Goal: Transaction & Acquisition: Purchase product/service

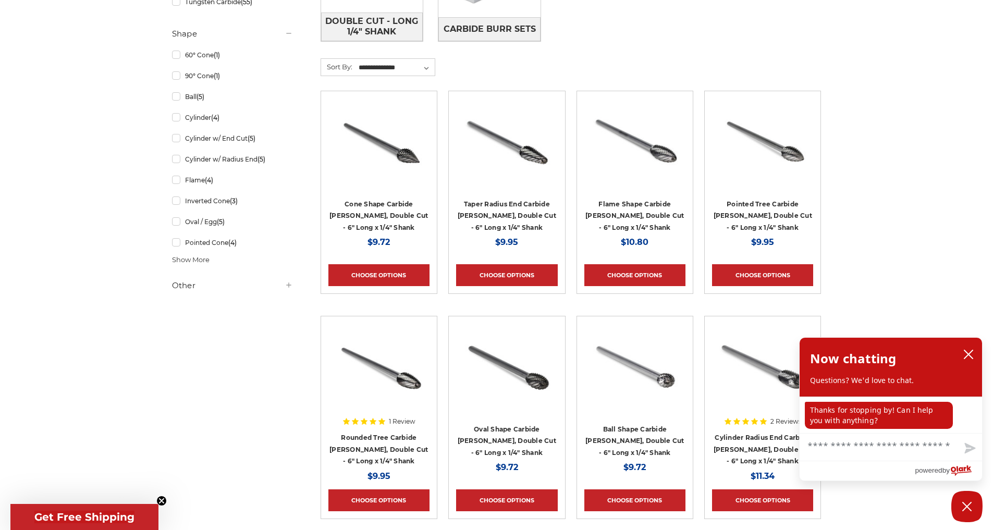
scroll to position [488, 0]
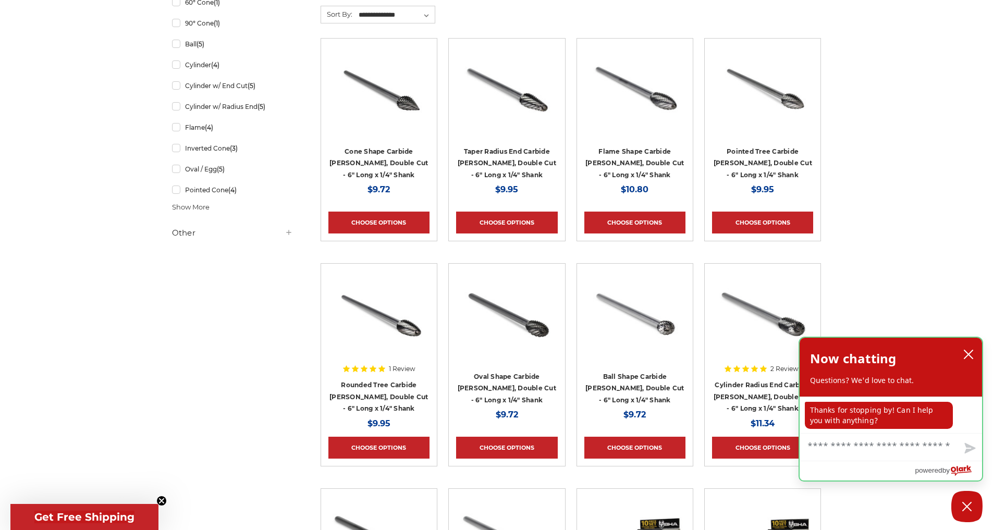
click at [969, 352] on icon "close chatbox" at bounding box center [968, 354] width 10 height 10
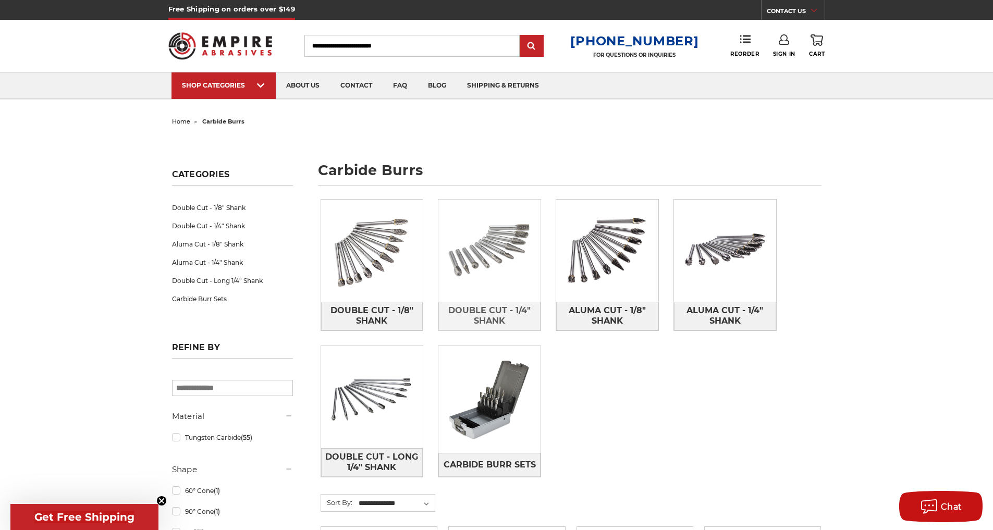
scroll to position [89, 0]
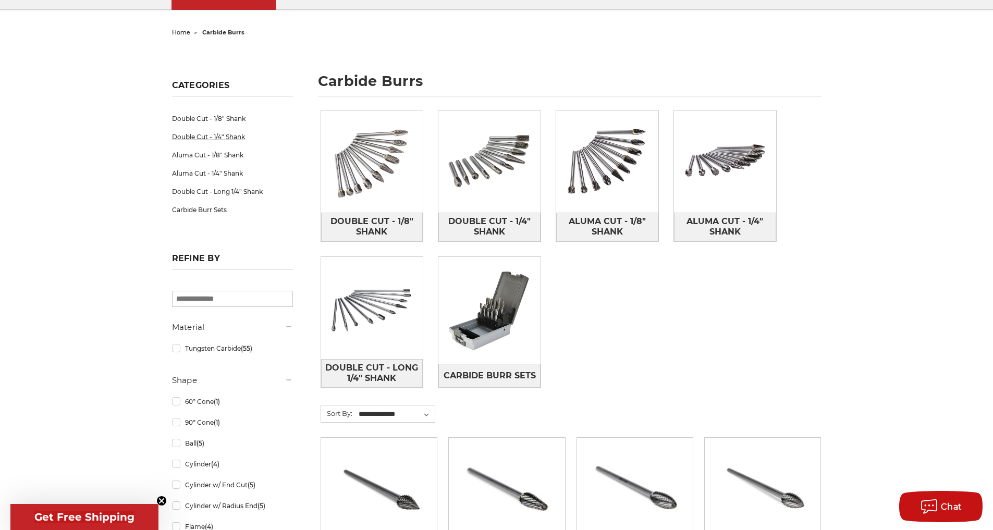
click at [218, 137] on link "Double Cut - 1/4" Shank" at bounding box center [232, 137] width 121 height 18
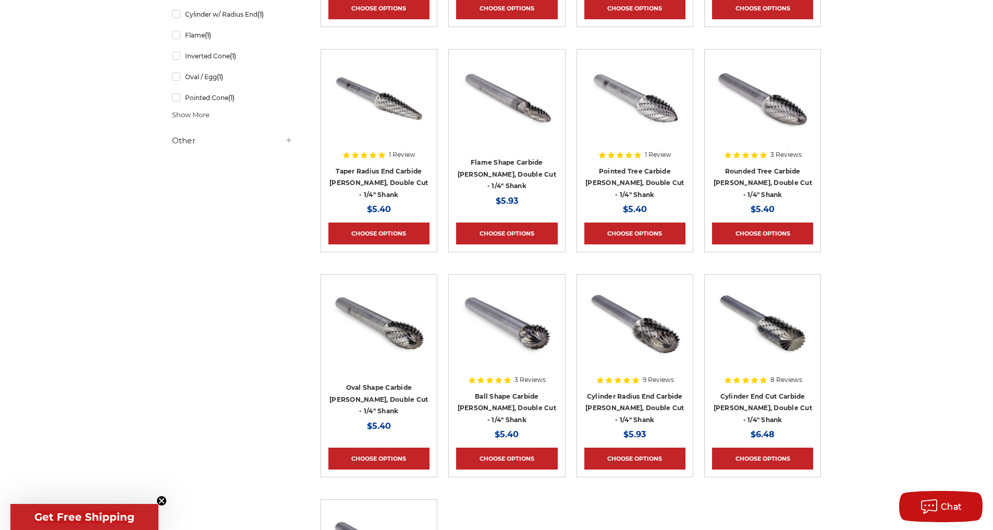
scroll to position [602, 0]
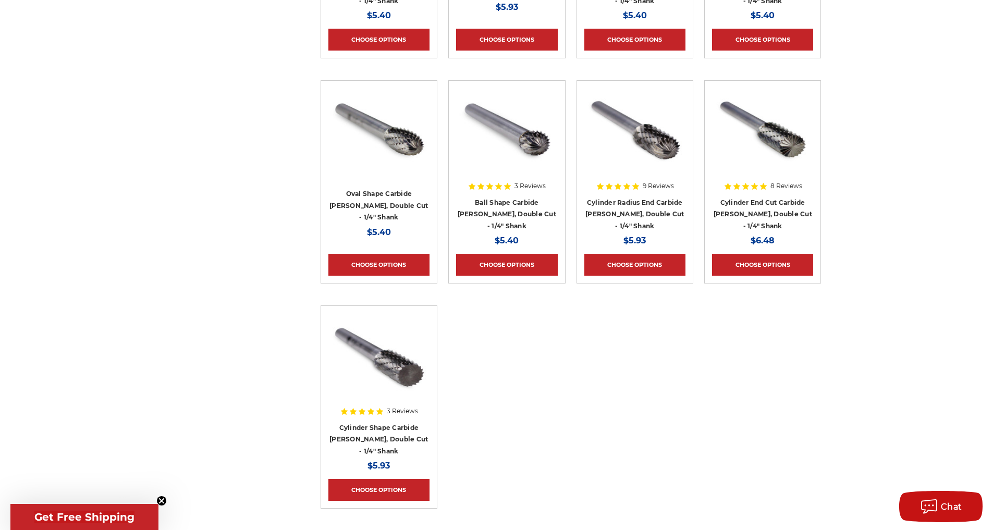
click at [405, 439] on div at bounding box center [378, 379] width 101 height 133
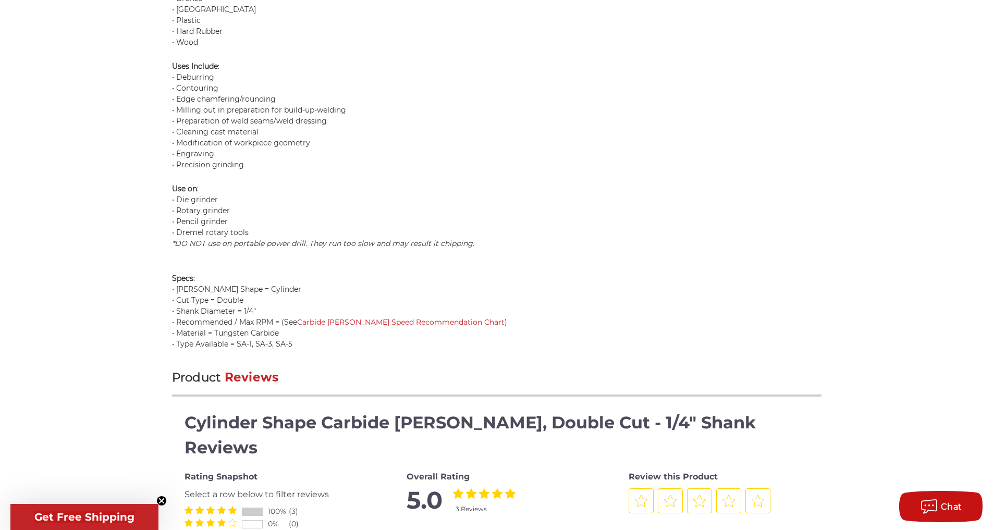
scroll to position [1106, 0]
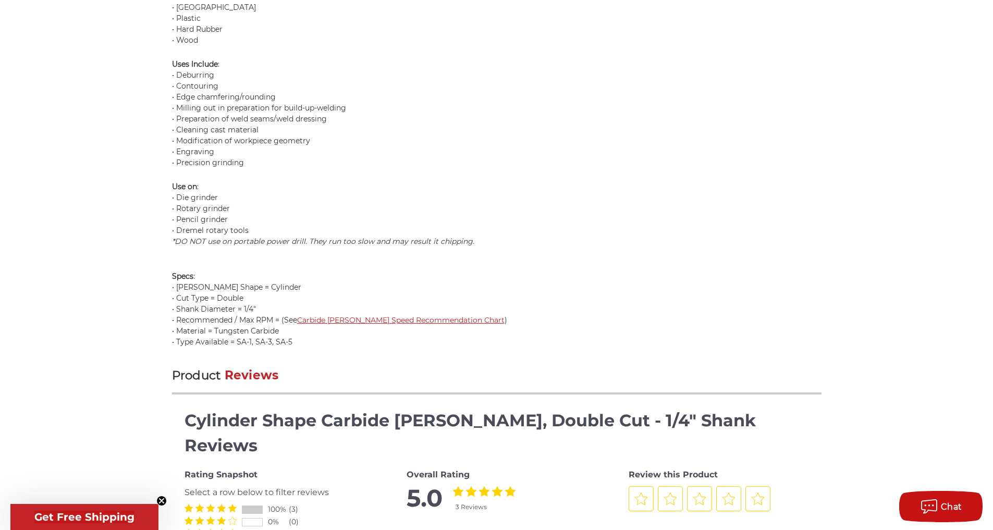
click at [333, 317] on link "Carbide Burr Speed Recommendation Chart" at bounding box center [400, 319] width 207 height 9
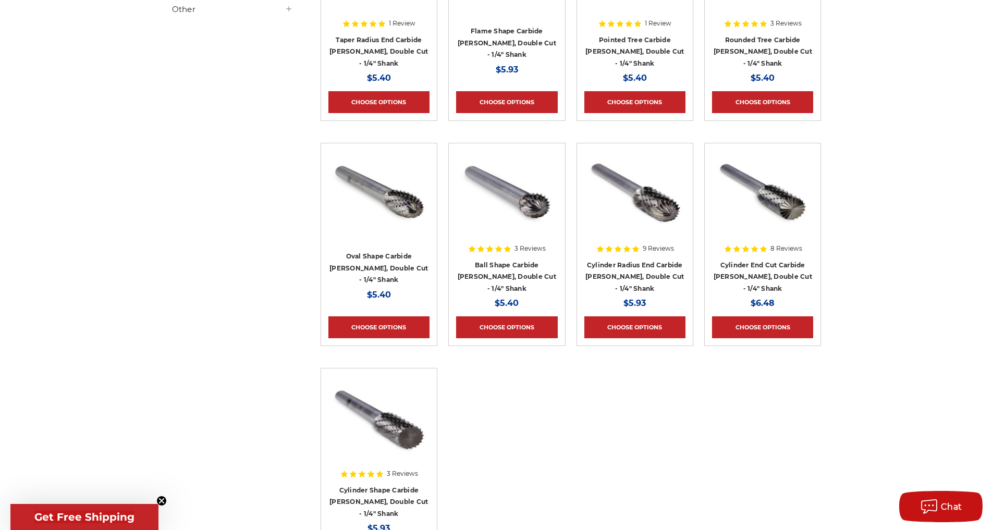
scroll to position [755, 0]
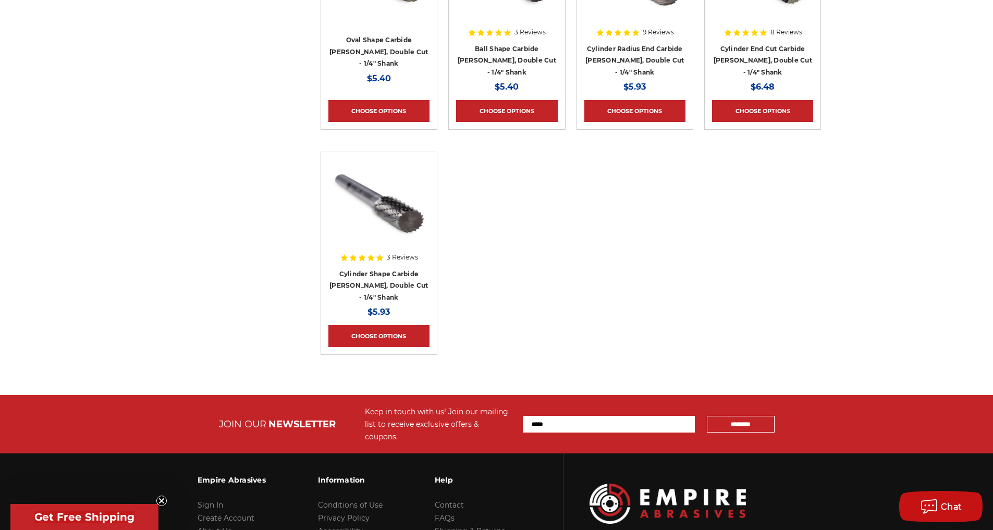
click at [388, 280] on div at bounding box center [378, 226] width 101 height 133
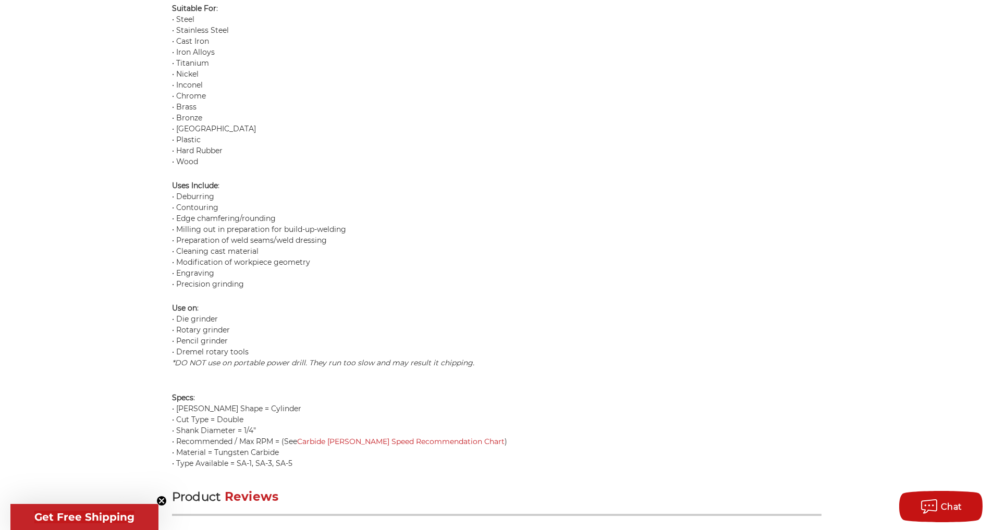
scroll to position [1207, 0]
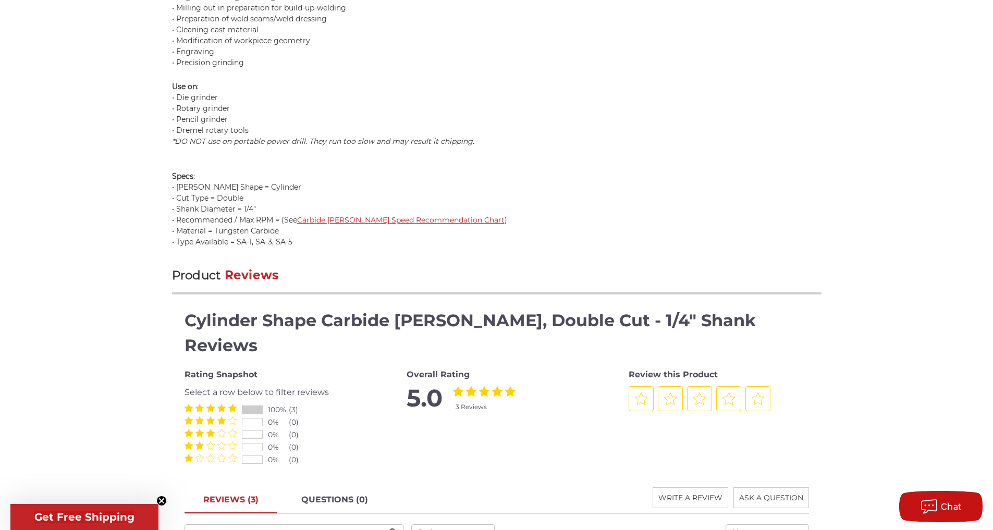
click at [390, 218] on link "Carbide [PERSON_NAME] Speed Recommendation Chart" at bounding box center [400, 219] width 207 height 9
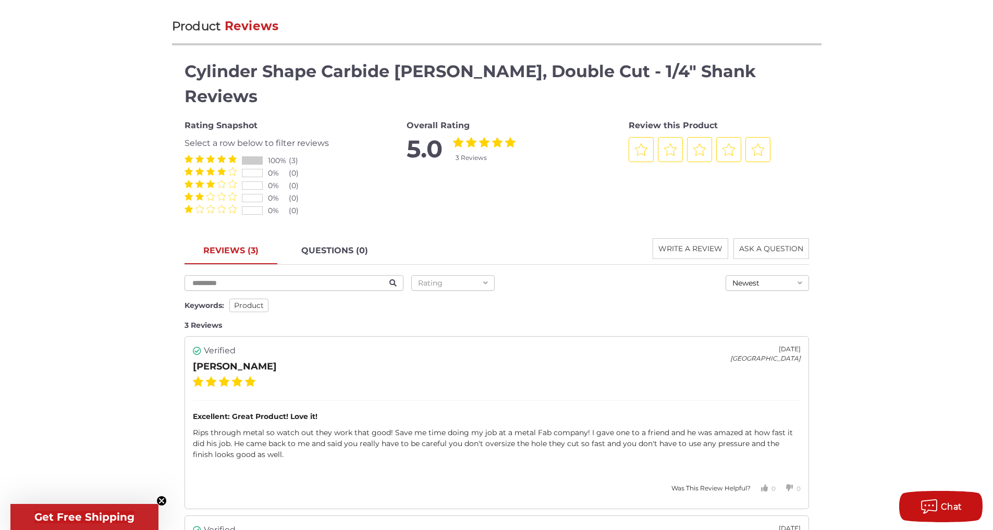
scroll to position [1634, 0]
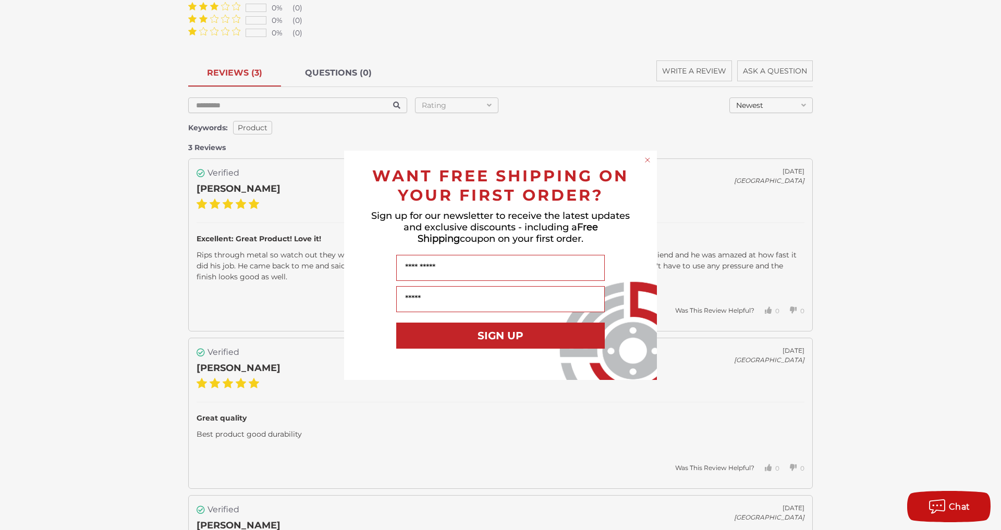
click at [647, 161] on circle "Close dialog" at bounding box center [648, 160] width 10 height 10
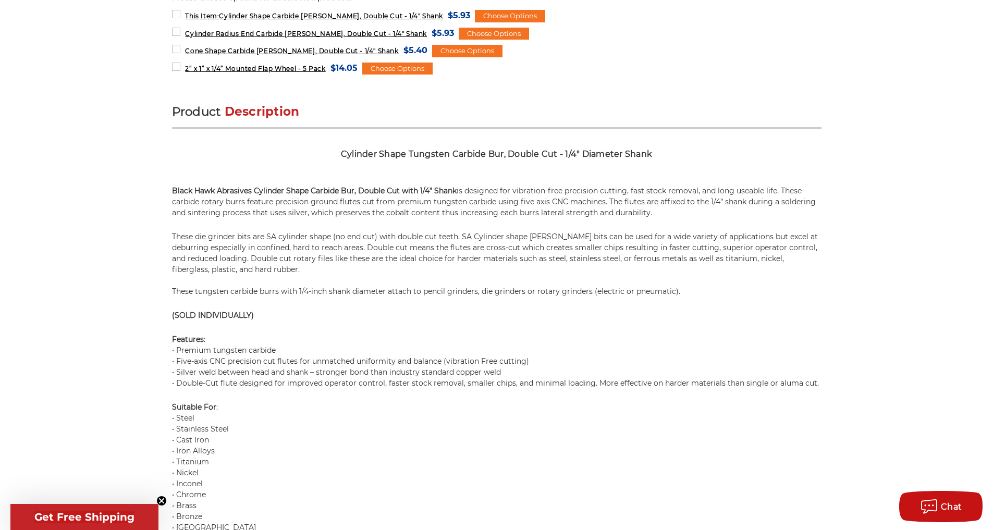
scroll to position [0, 0]
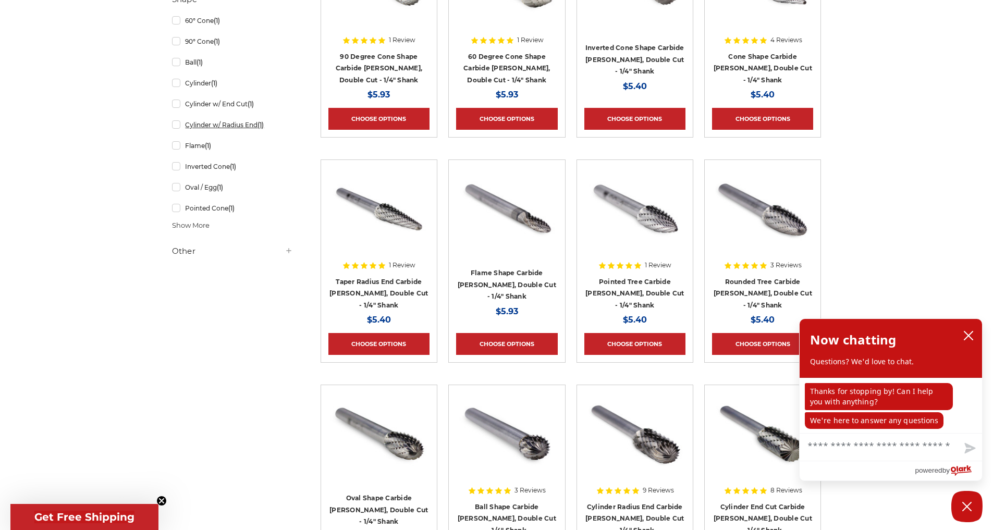
scroll to position [366, 0]
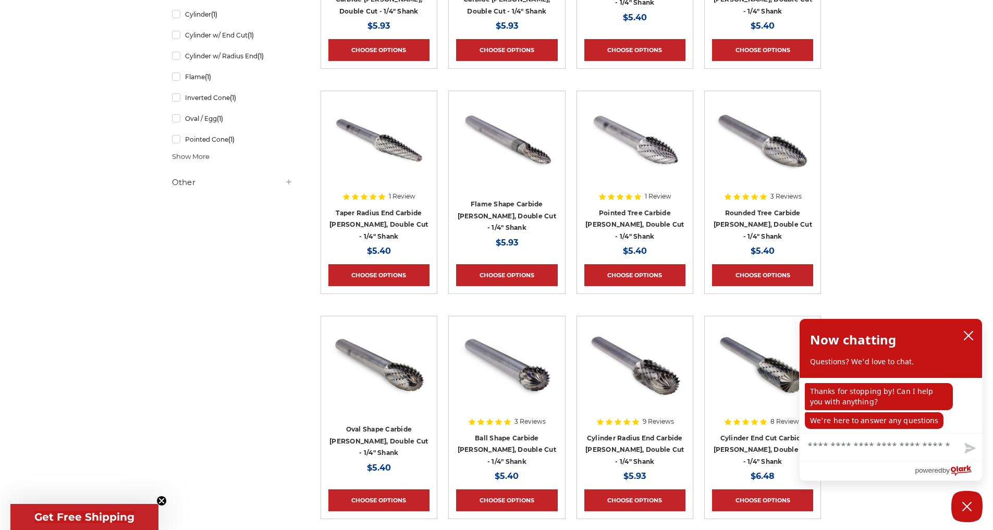
click at [507, 216] on div at bounding box center [506, 165] width 101 height 133
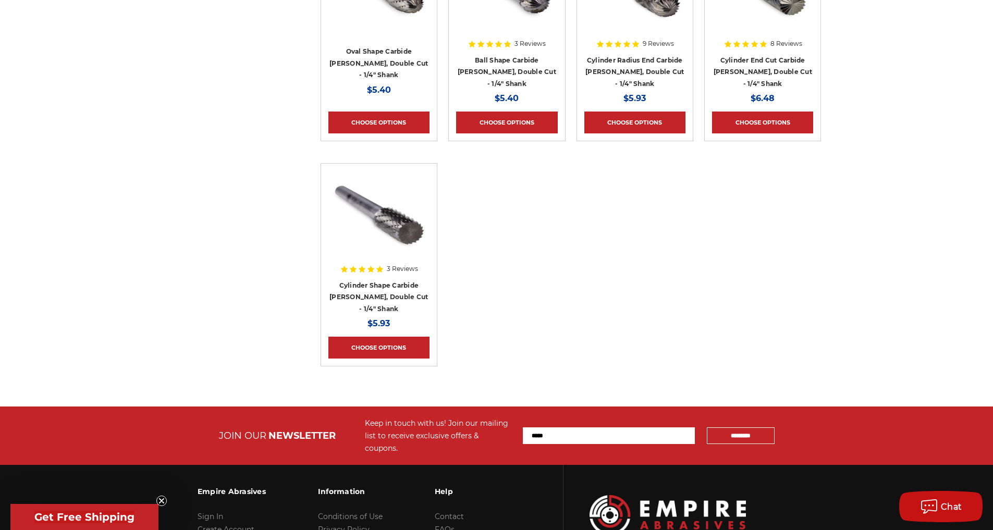
scroll to position [638, 0]
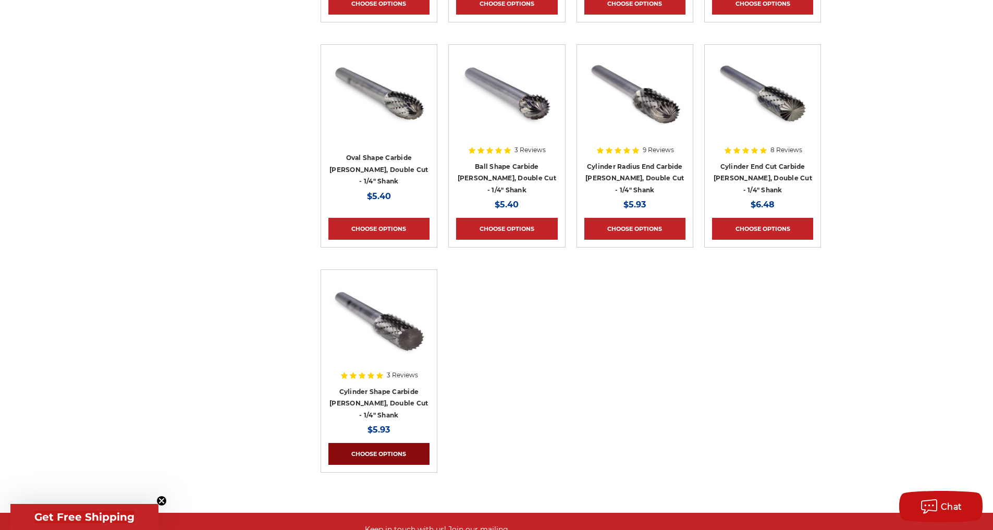
click at [405, 449] on link "Choose Options" at bounding box center [378, 454] width 101 height 22
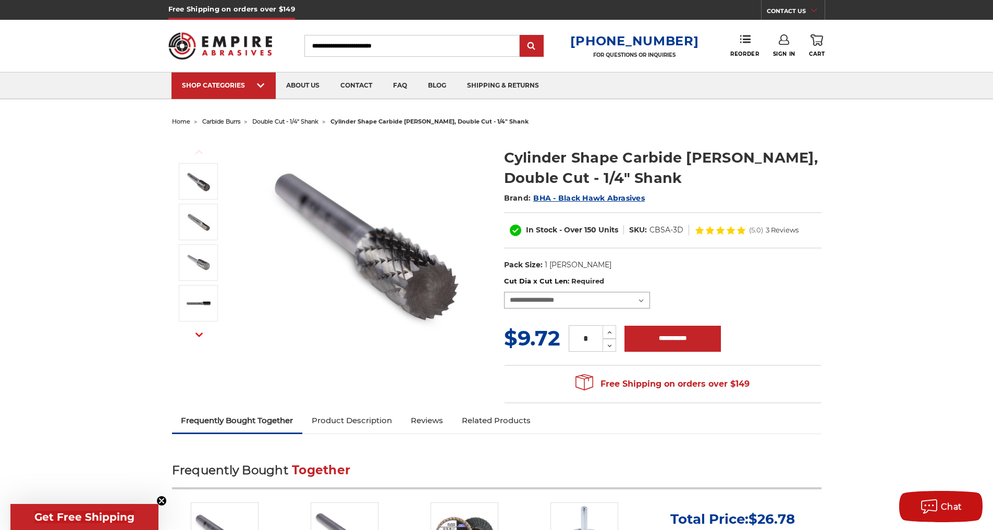
select select "****"
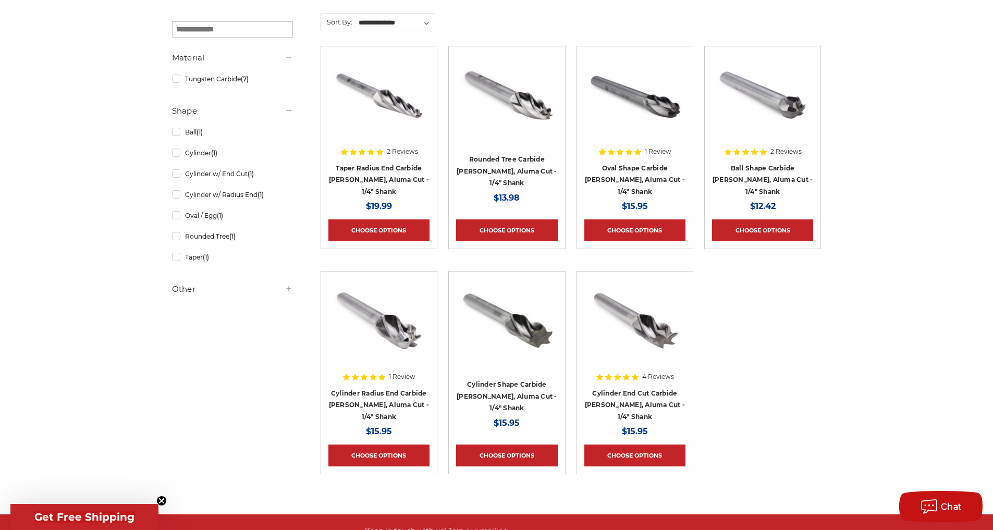
scroll to position [225, 0]
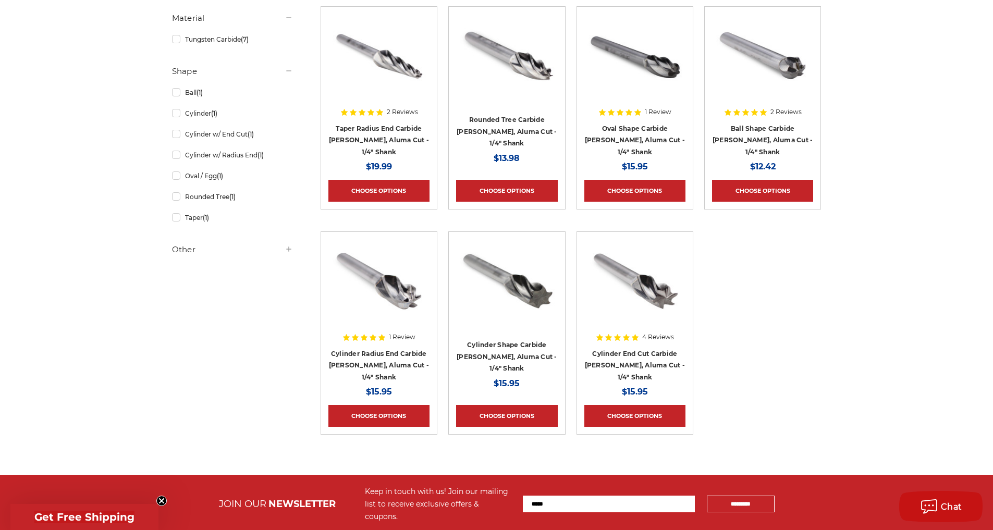
click at [510, 360] on div at bounding box center [506, 305] width 101 height 133
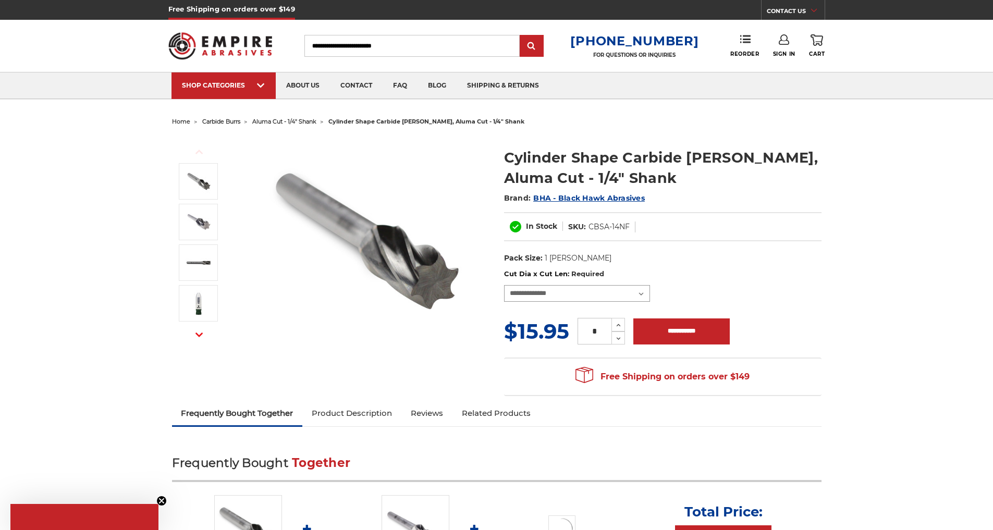
click at [579, 289] on select "**********" at bounding box center [577, 293] width 146 height 17
